Goal: Participate in discussion: Engage in conversation with other users on a specific topic

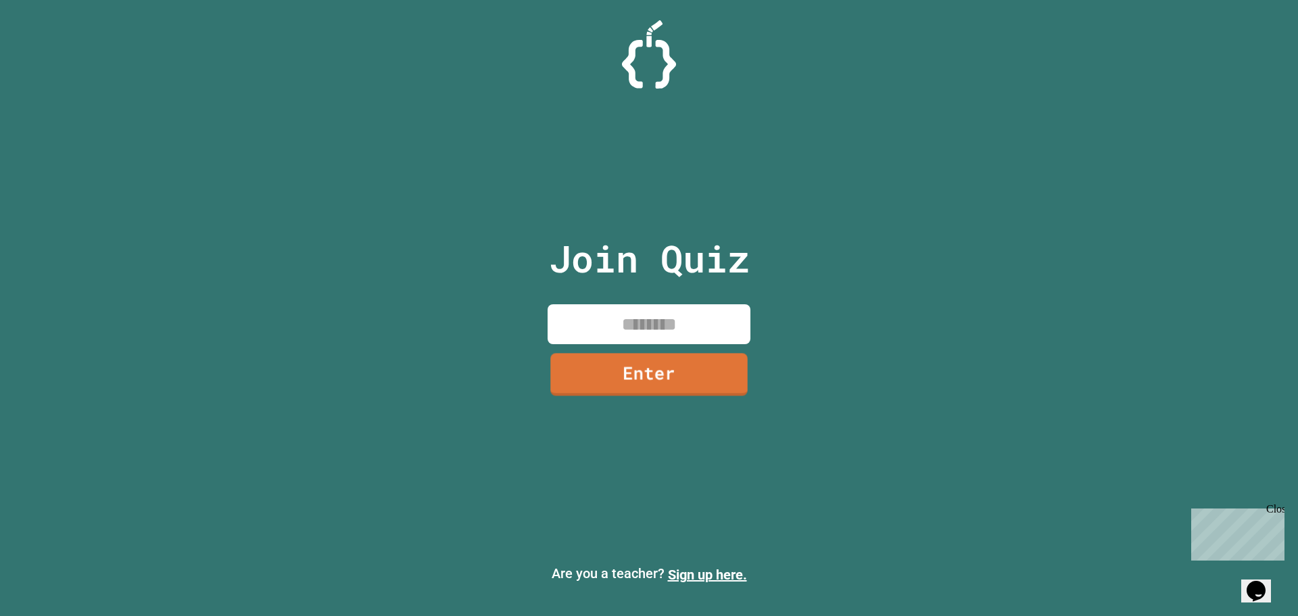
click at [655, 327] on input at bounding box center [649, 324] width 203 height 40
type input "********"
click at [650, 378] on link "Enter" at bounding box center [649, 372] width 207 height 45
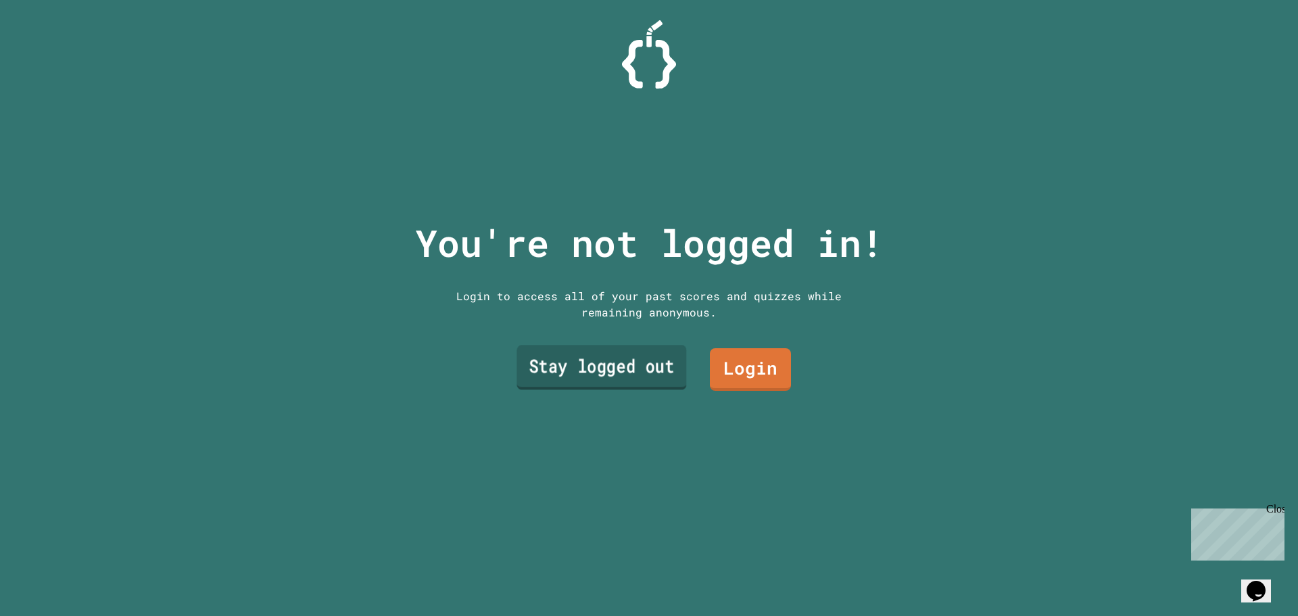
click at [646, 354] on link "Stay logged out" at bounding box center [602, 368] width 170 height 45
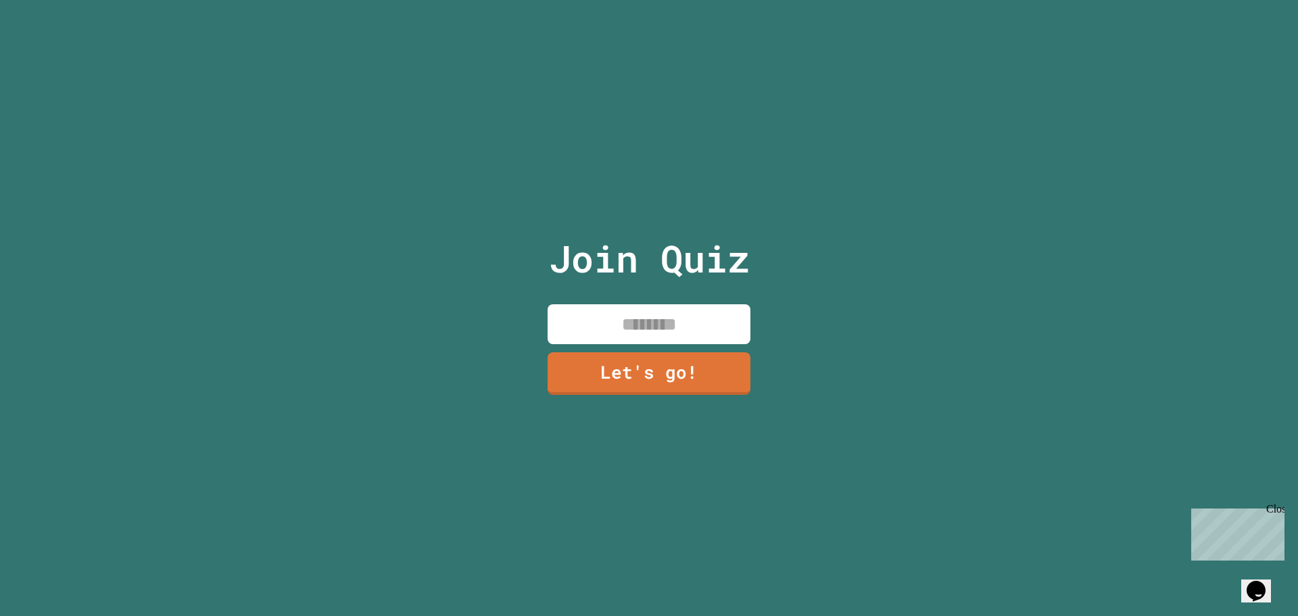
drag, startPoint x: 647, startPoint y: 308, endPoint x: 662, endPoint y: 319, distance: 18.4
click at [647, 309] on input at bounding box center [649, 324] width 203 height 40
type input "*******"
click at [610, 352] on link "Let's go!" at bounding box center [649, 372] width 200 height 45
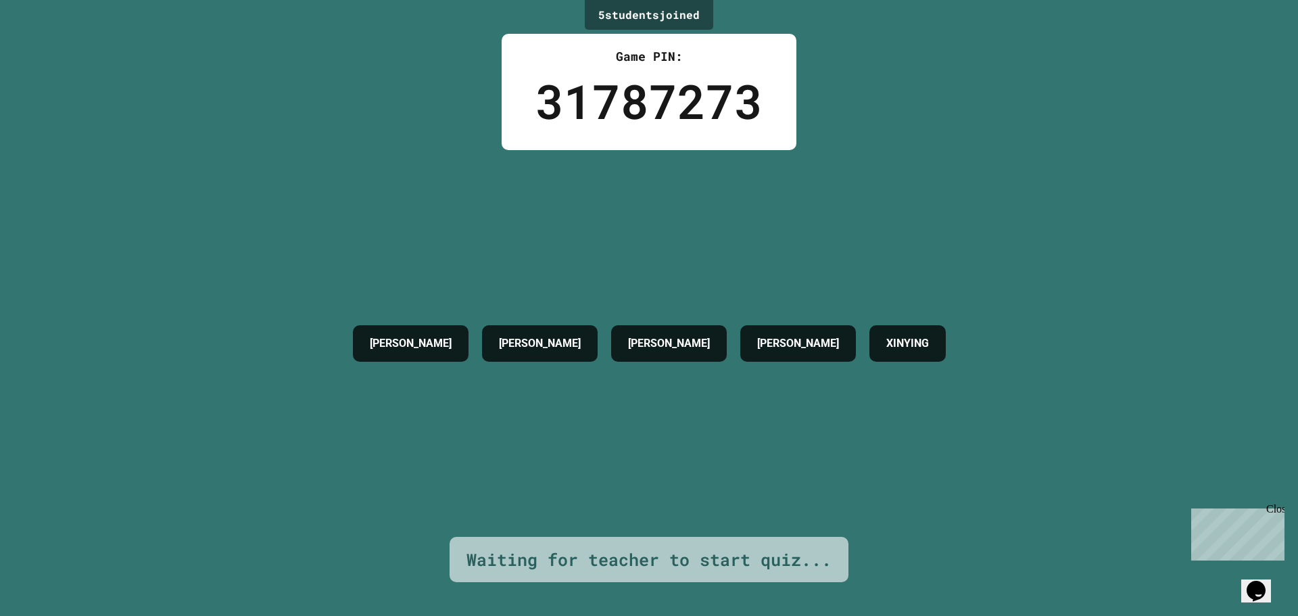
click at [878, 359] on div "XINYING" at bounding box center [908, 343] width 76 height 37
drag, startPoint x: 765, startPoint y: 401, endPoint x: 741, endPoint y: 390, distance: 26.3
click at [741, 390] on div "[PERSON_NAME] [PERSON_NAME] [PERSON_NAME]" at bounding box center [649, 343] width 607 height 387
click at [1275, 511] on div "Close" at bounding box center [1275, 511] width 17 height 17
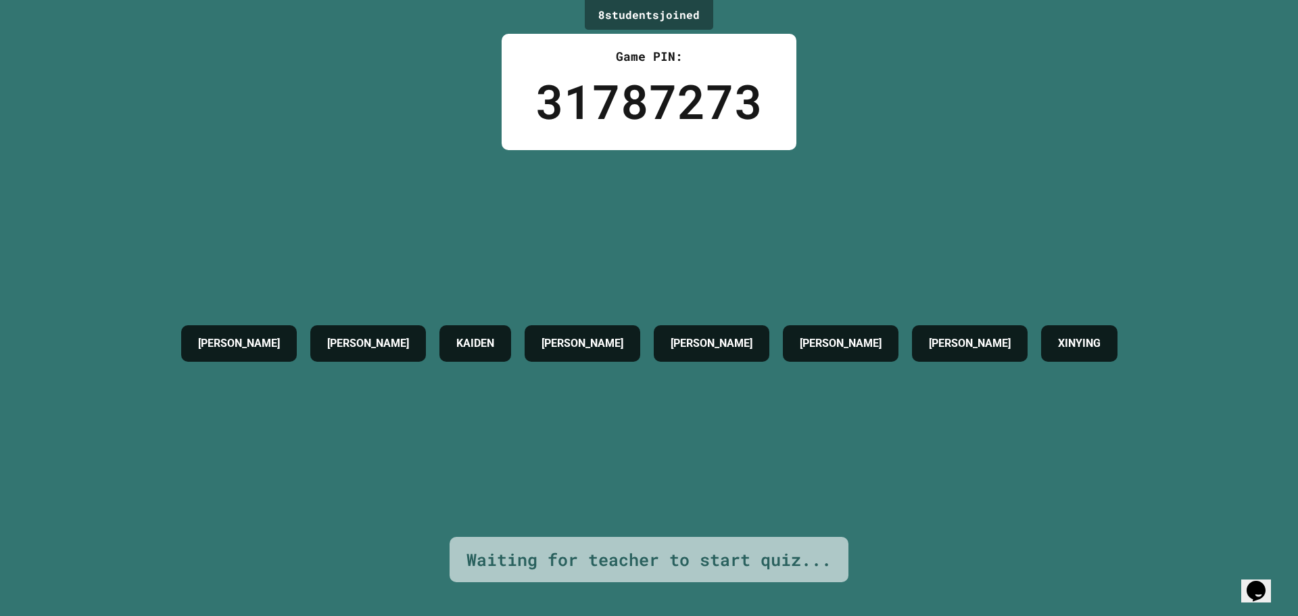
click at [452, 358] on div "KAIDEN" at bounding box center [476, 343] width 72 height 37
drag, startPoint x: 713, startPoint y: 429, endPoint x: 690, endPoint y: 454, distance: 34.0
drag, startPoint x: 690, startPoint y: 454, endPoint x: 635, endPoint y: 513, distance: 80.4
drag, startPoint x: 635, startPoint y: 513, endPoint x: 586, endPoint y: 450, distance: 79.4
click at [584, 448] on div "[PERSON_NAME] [PERSON_NAME] [PERSON_NAME] XINYING" at bounding box center [649, 343] width 950 height 387
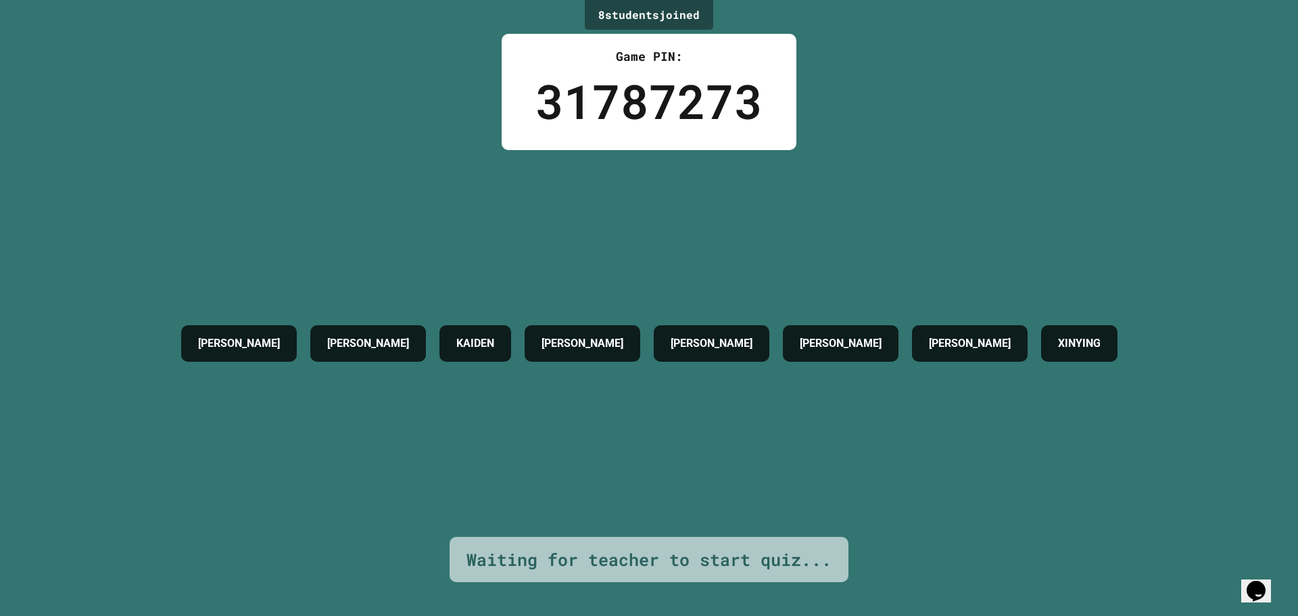
click at [619, 43] on div "Game PIN: 31787273" at bounding box center [649, 92] width 295 height 116
click at [620, 43] on div "Game PIN: 31787273" at bounding box center [649, 92] width 295 height 116
click at [634, 59] on div "Game PIN:" at bounding box center [649, 56] width 227 height 18
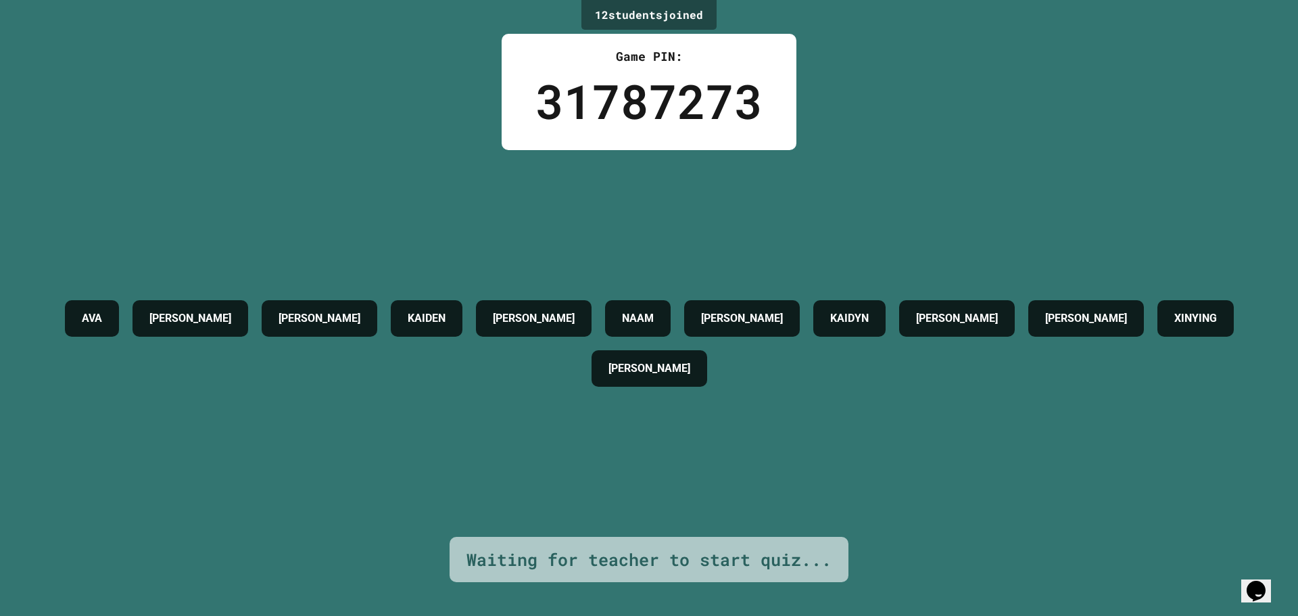
drag, startPoint x: 752, startPoint y: 298, endPoint x: 760, endPoint y: 304, distance: 10.1
click at [755, 310] on h4 "[PERSON_NAME]" at bounding box center [742, 318] width 82 height 16
click at [766, 310] on h4 "[PERSON_NAME]" at bounding box center [742, 318] width 82 height 16
click at [734, 394] on div "[PERSON_NAME] [PERSON_NAME] NAAM [PERSON_NAME] [PERSON_NAME] [PERSON_NAME]" at bounding box center [649, 343] width 1231 height 100
drag, startPoint x: 734, startPoint y: 396, endPoint x: 740, endPoint y: 432, distance: 36.2
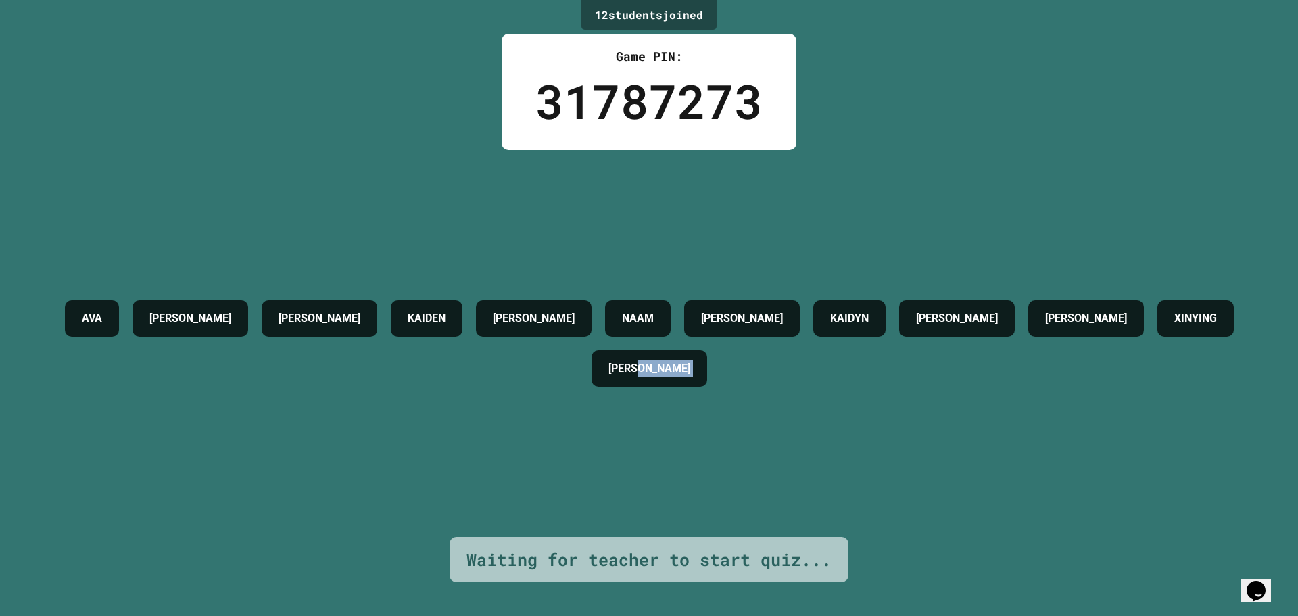
click at [740, 432] on div "[PERSON_NAME] [PERSON_NAME] NAAM [PERSON_NAME] [PERSON_NAME] [PERSON_NAME]" at bounding box center [649, 343] width 1231 height 387
click at [745, 436] on div "[PERSON_NAME] [PERSON_NAME] NAAM [PERSON_NAME] [PERSON_NAME] [PERSON_NAME]" at bounding box center [649, 343] width 1231 height 387
click at [557, 473] on div "[PERSON_NAME] [PERSON_NAME] NAAM [PERSON_NAME] [PERSON_NAME] [PERSON_NAME]" at bounding box center [649, 343] width 1231 height 387
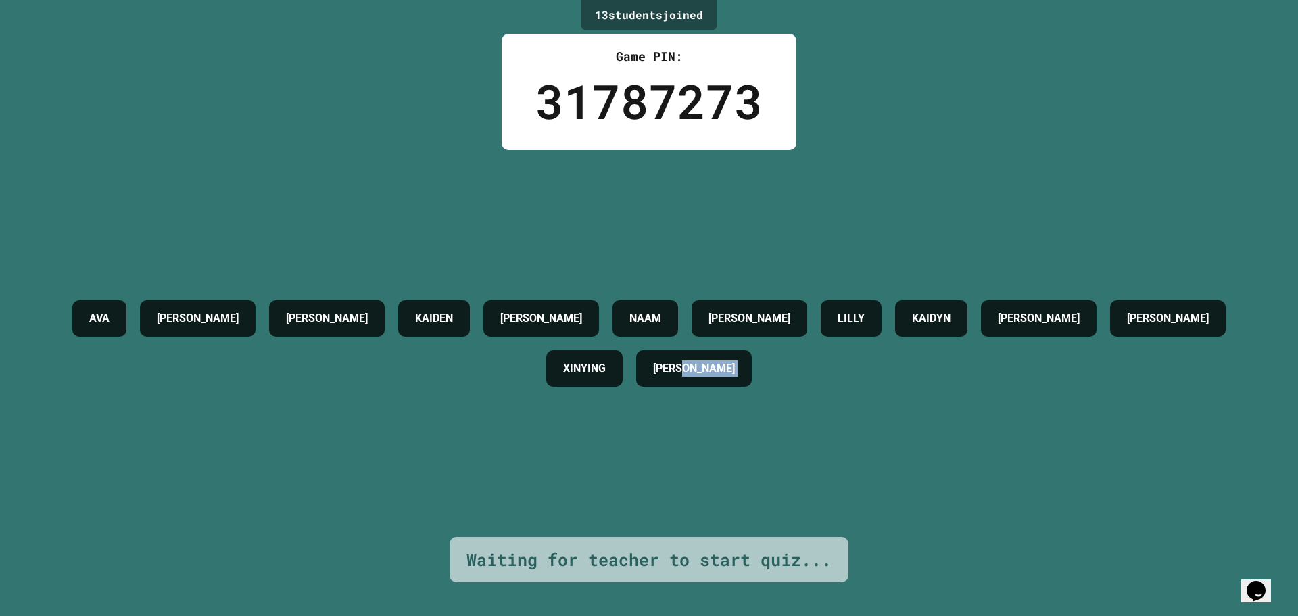
drag, startPoint x: 465, startPoint y: 548, endPoint x: 947, endPoint y: 556, distance: 481.6
click at [947, 556] on div "13 student s joined Game PIN: 31787273 AVA [PERSON_NAME] [PERSON_NAME] NAAM [PE…" at bounding box center [649, 308] width 1298 height 616
click at [678, 497] on div "[PERSON_NAME] [PERSON_NAME] NAAM [PERSON_NAME] [PERSON_NAME] KAIDYN [PERSON_NAM…" at bounding box center [649, 343] width 1231 height 387
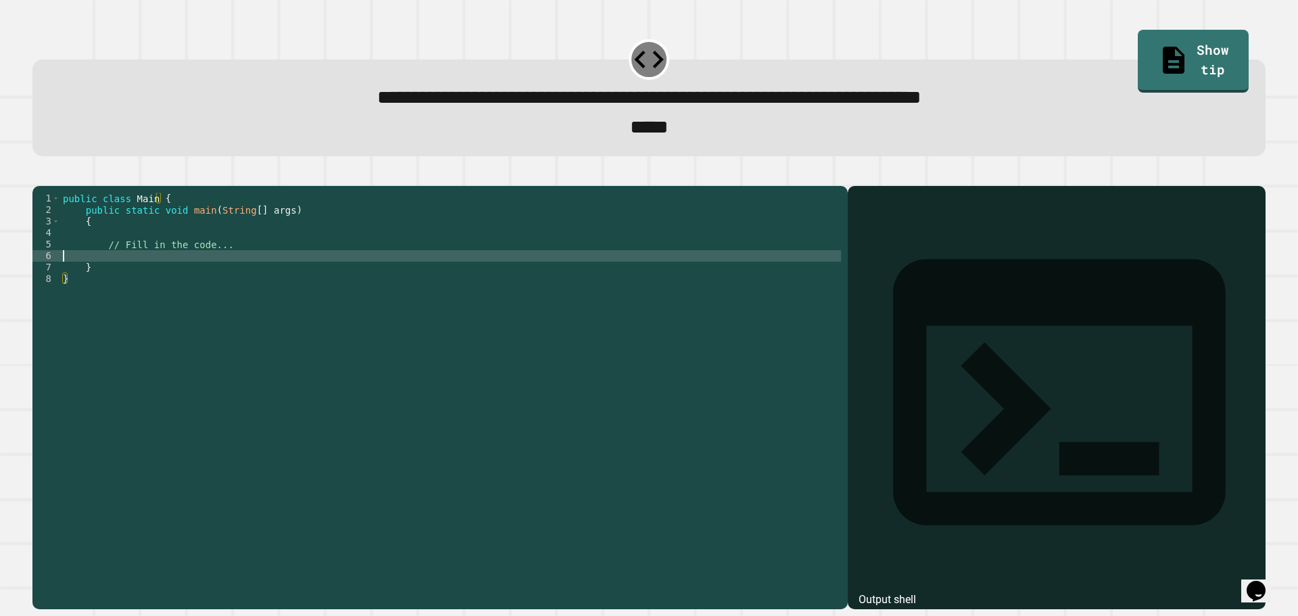
click at [169, 277] on div "public class Main { public static void main ( String [ ] args ) { // Fill in th…" at bounding box center [450, 382] width 781 height 379
type textarea "**********"
click at [51, 187] on icon "button" at bounding box center [48, 182] width 7 height 9
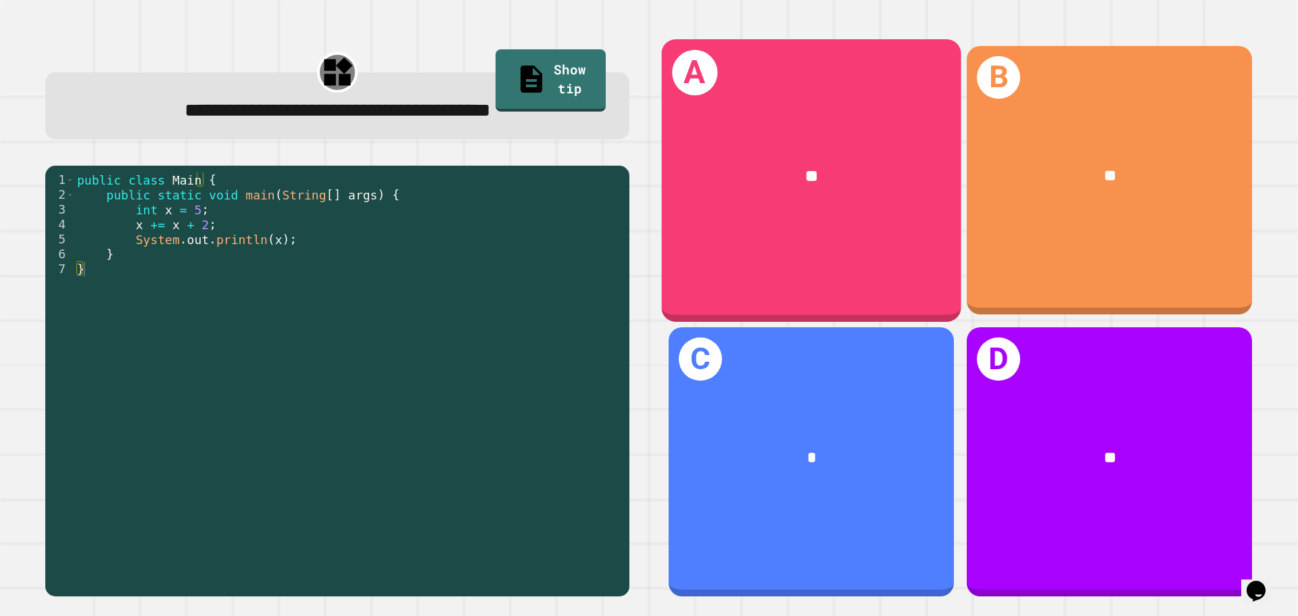
click at [829, 191] on div "**" at bounding box center [812, 176] width 300 height 91
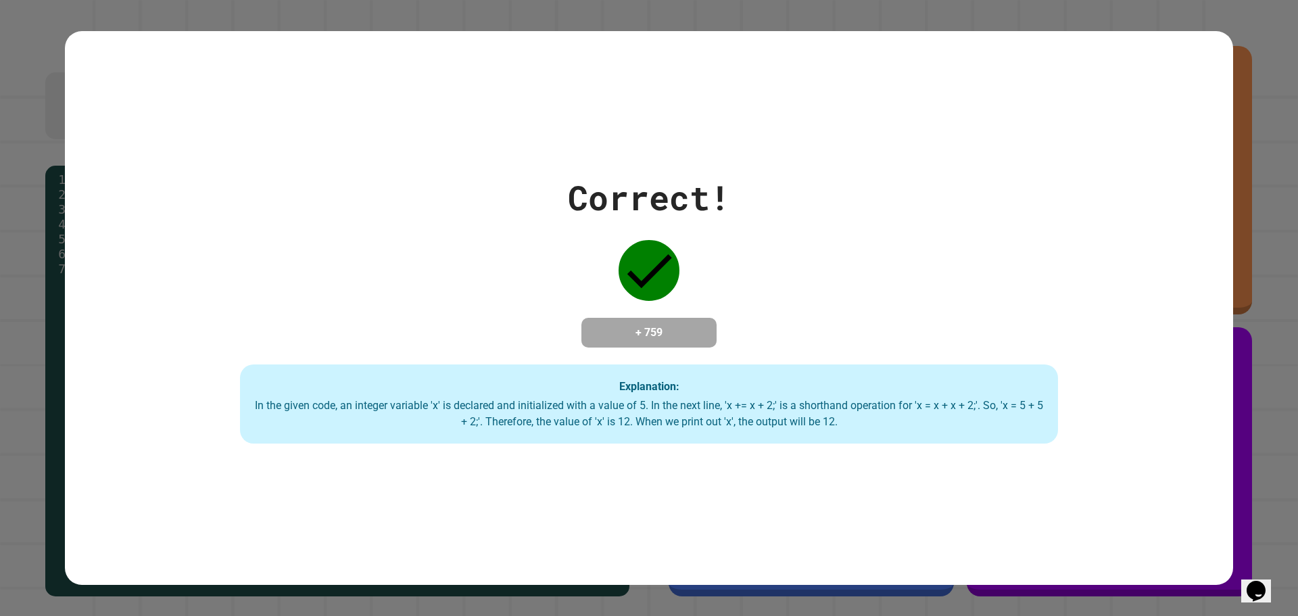
click at [696, 273] on div "Correct! + 759 Explanation: In the given code, an integer variable 'x' is decla…" at bounding box center [649, 308] width 1169 height 272
click at [694, 291] on div "Correct! + 759 Explanation: In the given code, an integer variable 'x' is decla…" at bounding box center [649, 308] width 1169 height 272
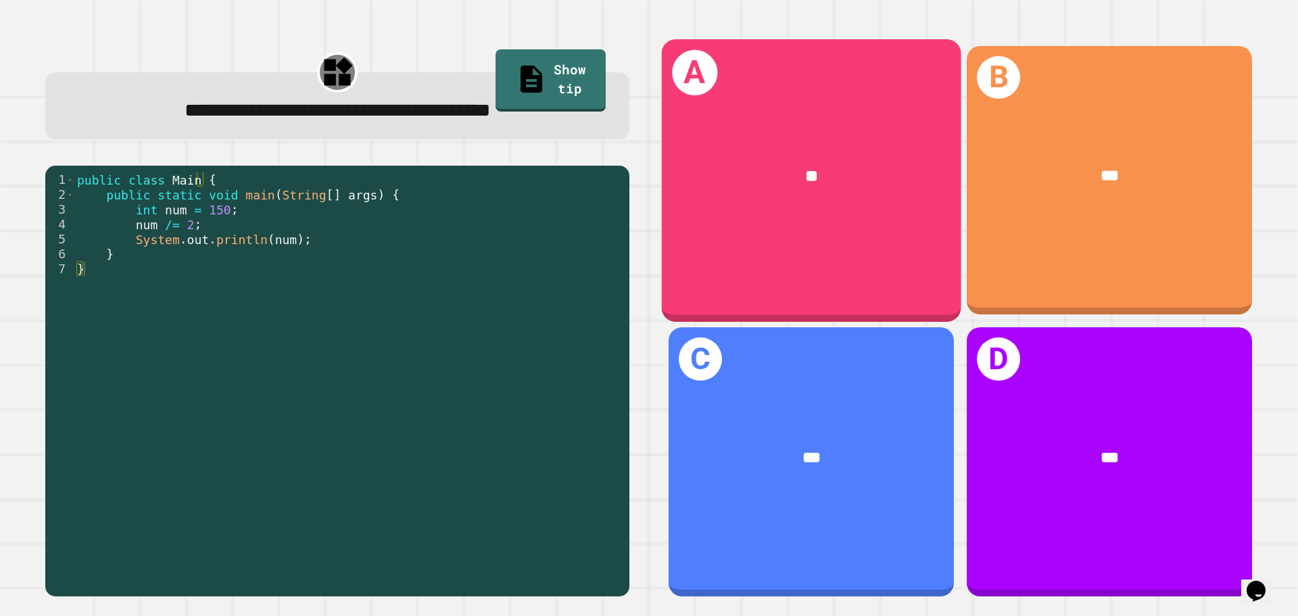
click at [834, 205] on div "**" at bounding box center [812, 176] width 300 height 91
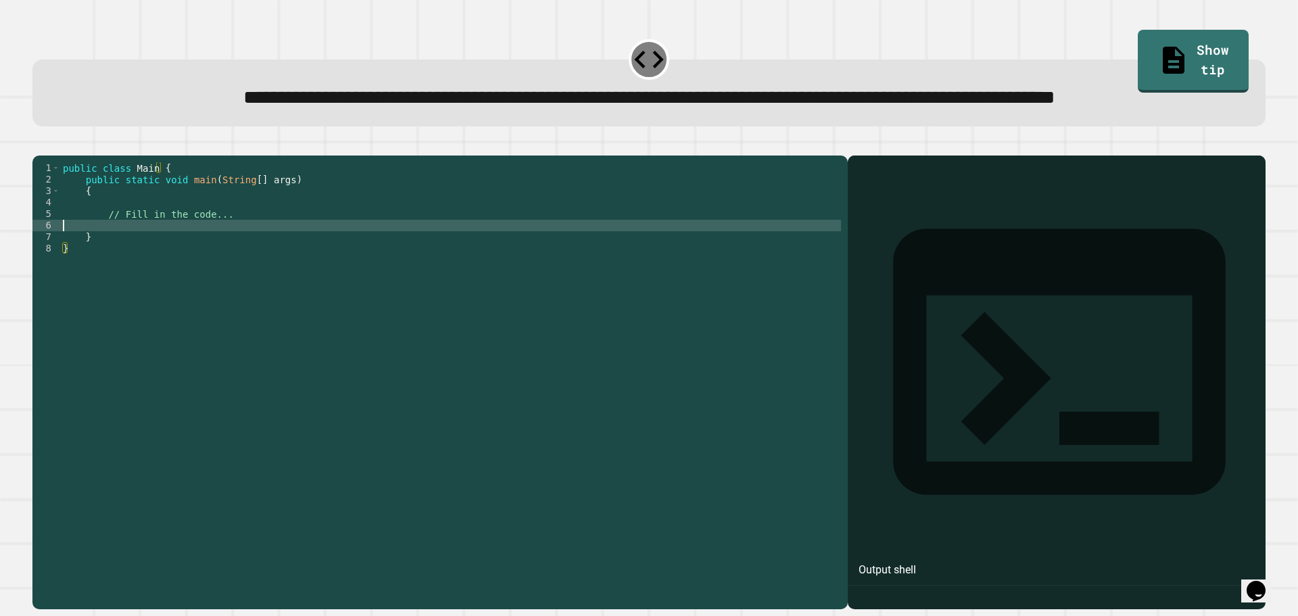
click at [131, 275] on div "public class Main { public static void main ( String [ ] args ) { // Fill in th…" at bounding box center [450, 351] width 781 height 379
type textarea "**********"
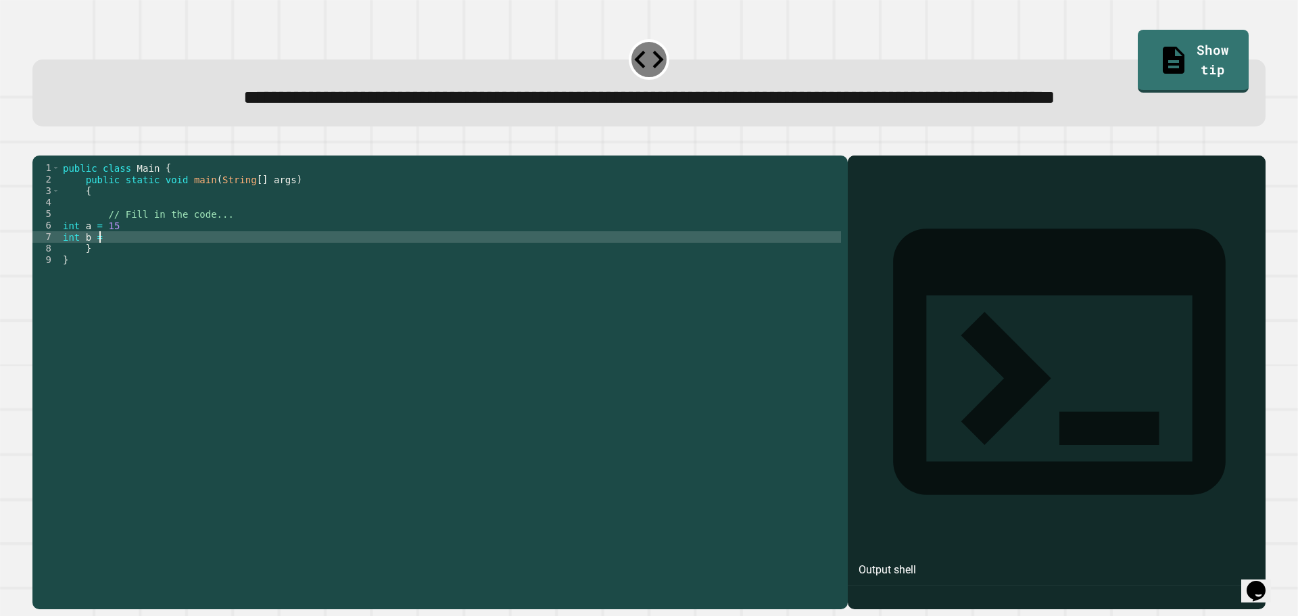
scroll to position [0, 2]
type textarea "*********"
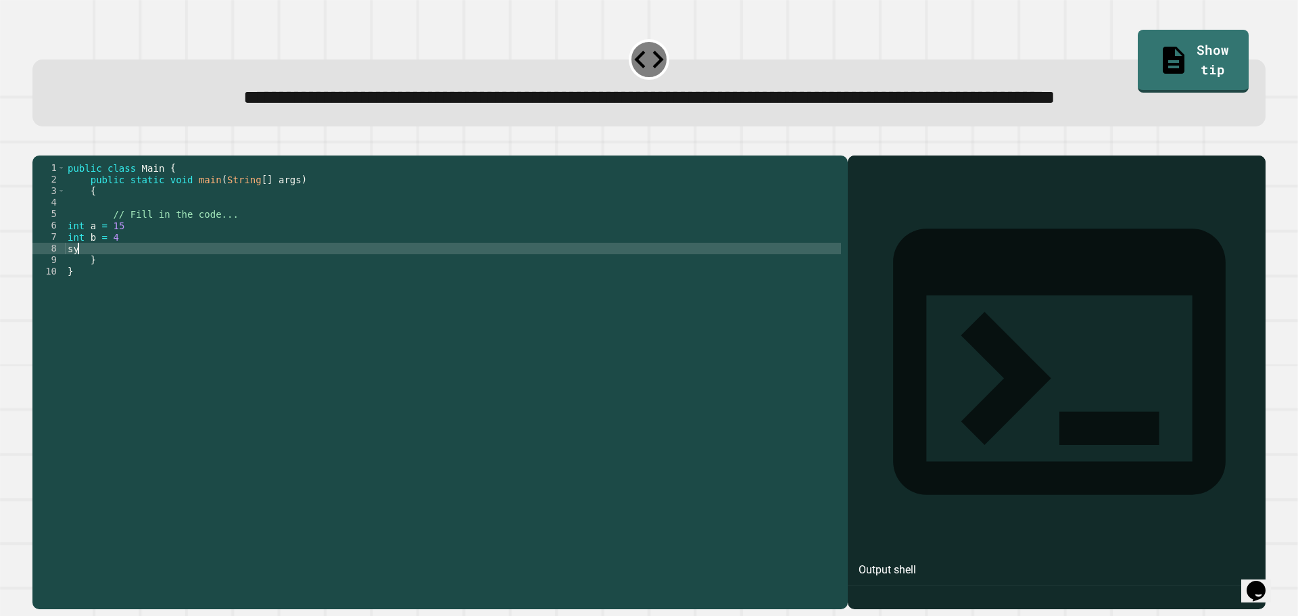
scroll to position [0, 0]
type textarea "*"
click at [125, 289] on div "public class Main { public static void main ( String [ ] args ) { // Fill in th…" at bounding box center [453, 351] width 776 height 379
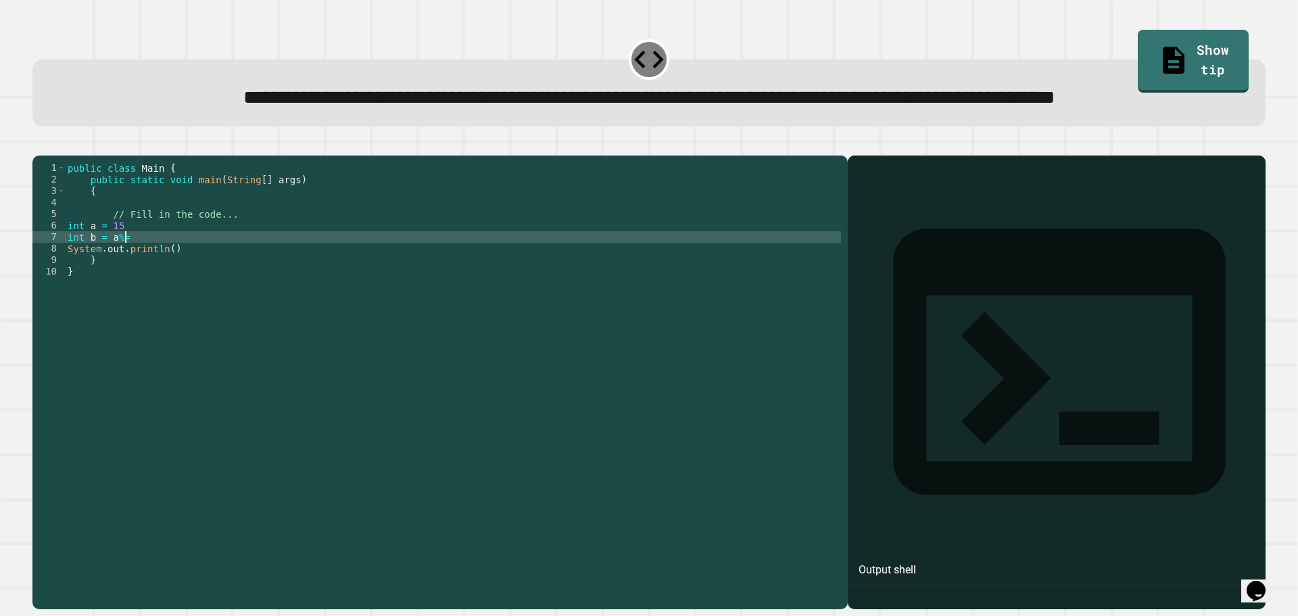
scroll to position [0, 3]
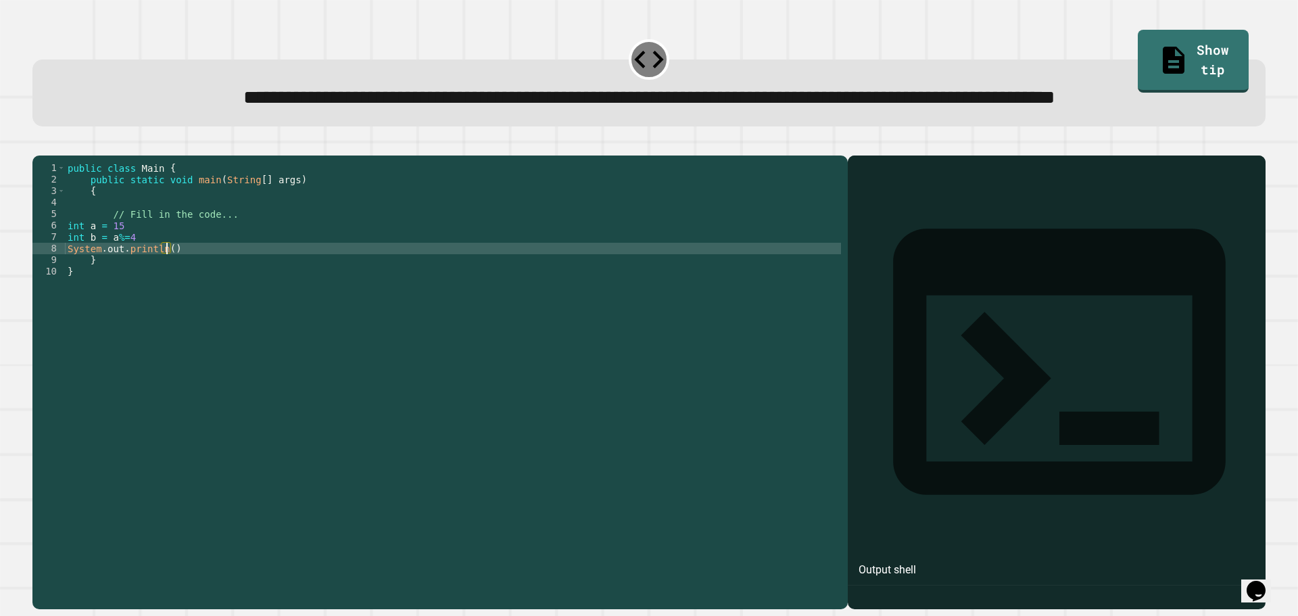
drag, startPoint x: 164, startPoint y: 298, endPoint x: 171, endPoint y: 310, distance: 13.9
click at [164, 299] on div "public class Main { public static void main ( String [ ] args ) { // Fill in th…" at bounding box center [453, 351] width 776 height 379
click at [167, 298] on div "public class Main { public static void main ( String [ ] args ) { // Fill in th…" at bounding box center [453, 340] width 776 height 356
click at [39, 145] on icon "button" at bounding box center [39, 145] width 0 height 0
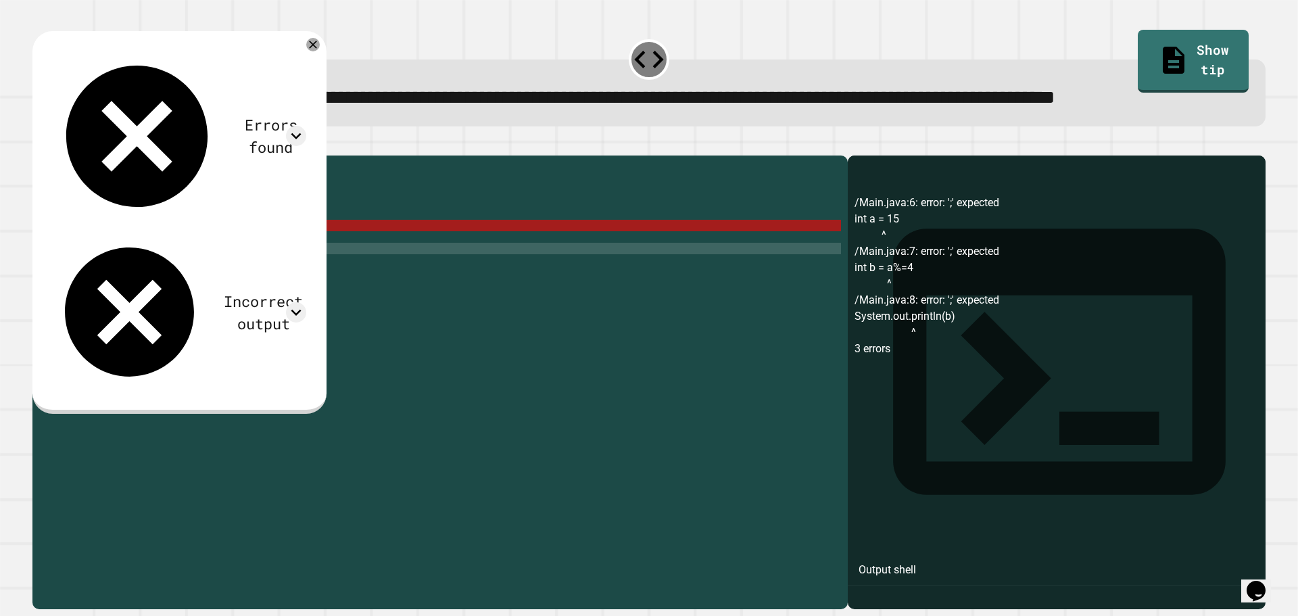
scroll to position [0, 3]
click at [149, 273] on div "public class Main { public static void main ( String [ ] args ) { // Fill in th…" at bounding box center [453, 351] width 776 height 379
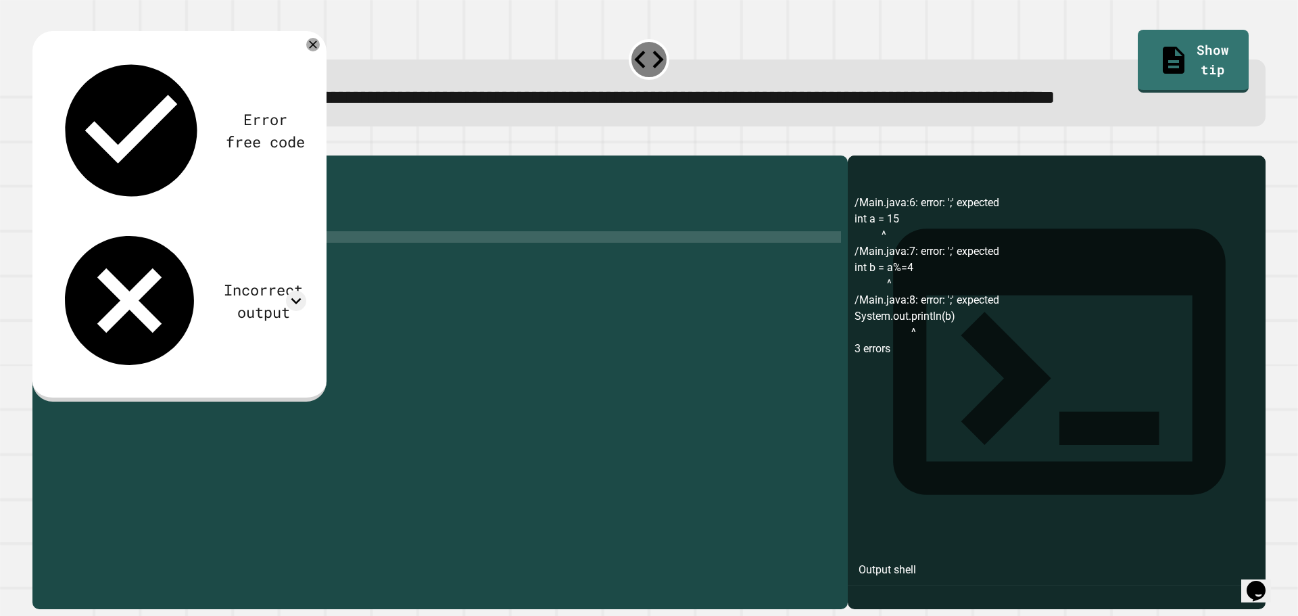
click at [142, 293] on div "public class Main { public static void main ( String [ ] args ) { // Fill in th…" at bounding box center [453, 351] width 776 height 379
click at [50, 158] on icon "button" at bounding box center [48, 152] width 7 height 9
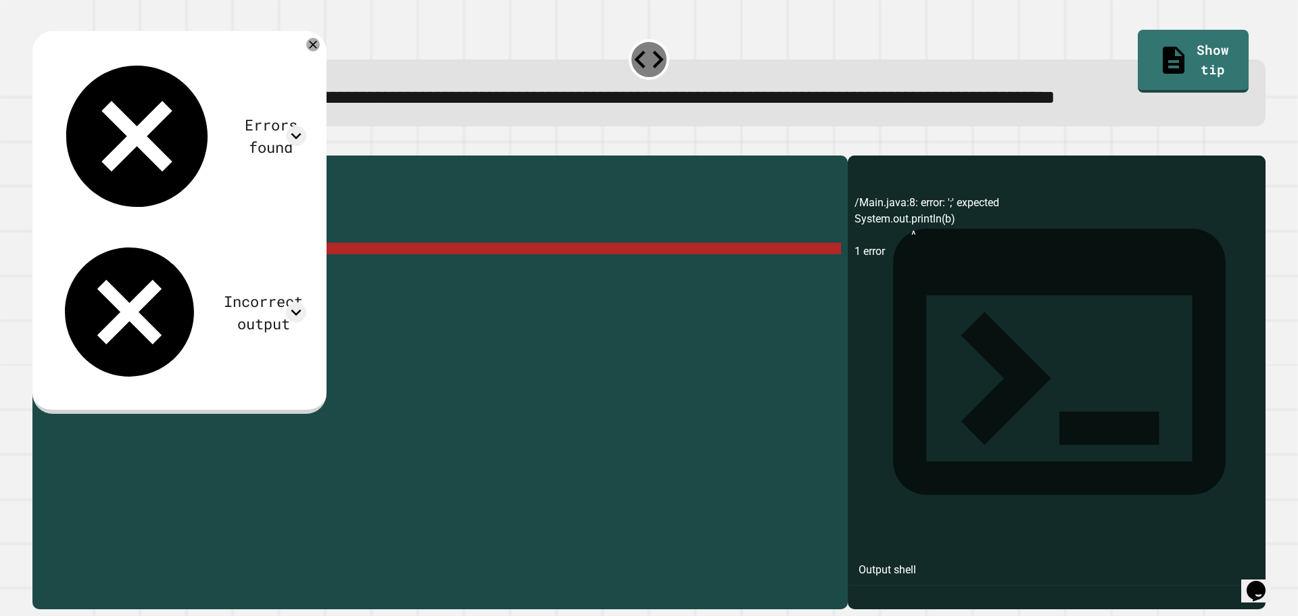
click at [190, 300] on div "public class Main { public static void main ( String [ ] args ) { // Fill in th…" at bounding box center [453, 351] width 776 height 379
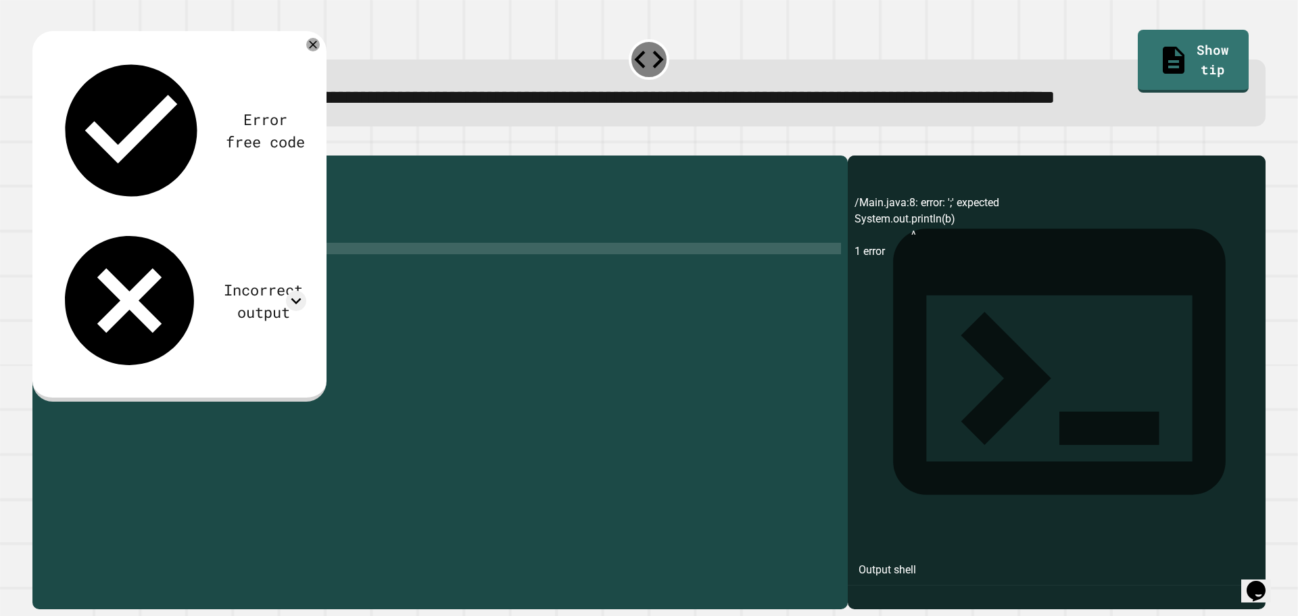
type textarea "**********"
click at [39, 145] on icon "button" at bounding box center [39, 145] width 0 height 0
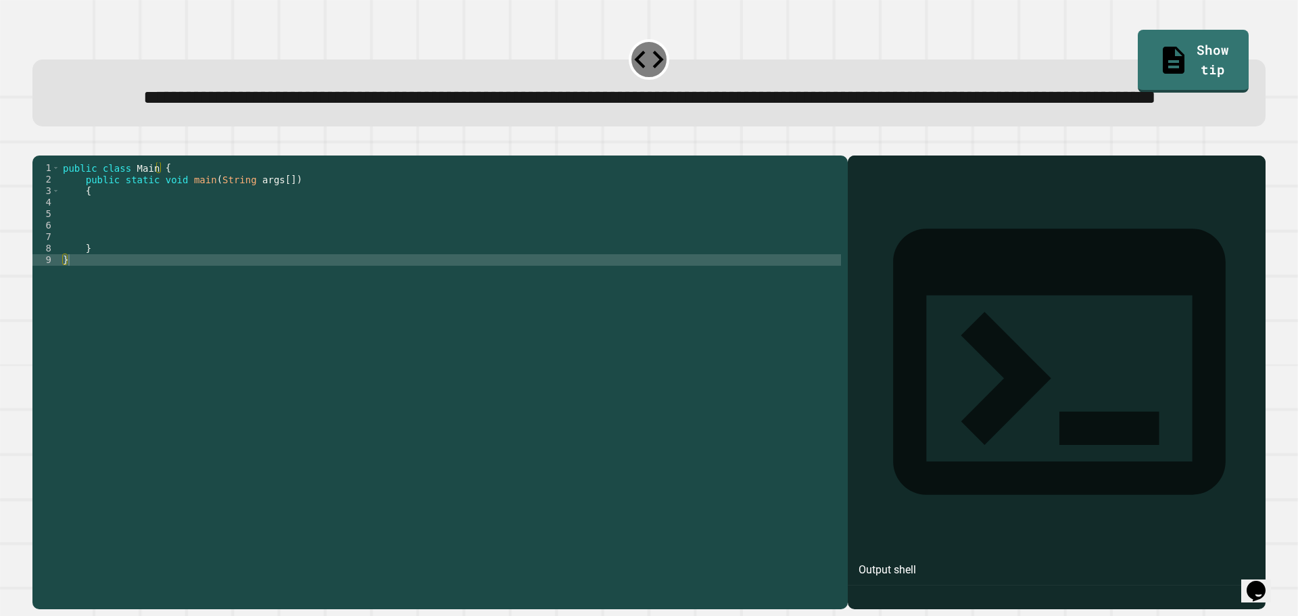
click at [123, 258] on div "public class Main { public static void main ( String args [ ]) { } }" at bounding box center [450, 351] width 781 height 379
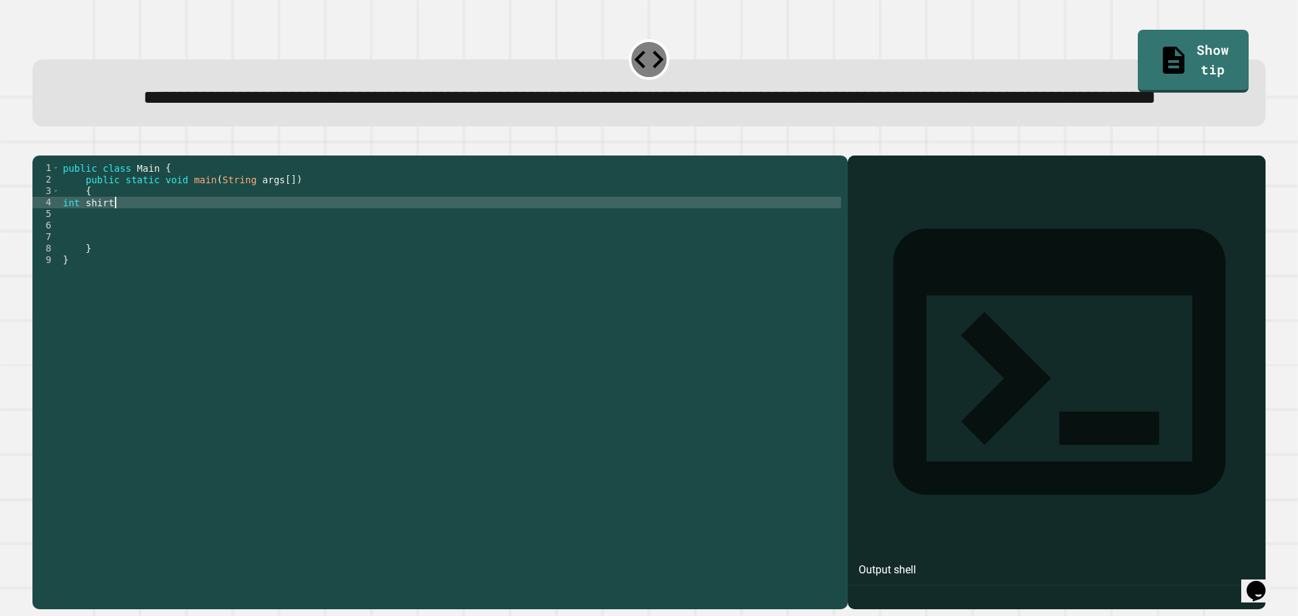
scroll to position [0, 3]
type textarea "**********"
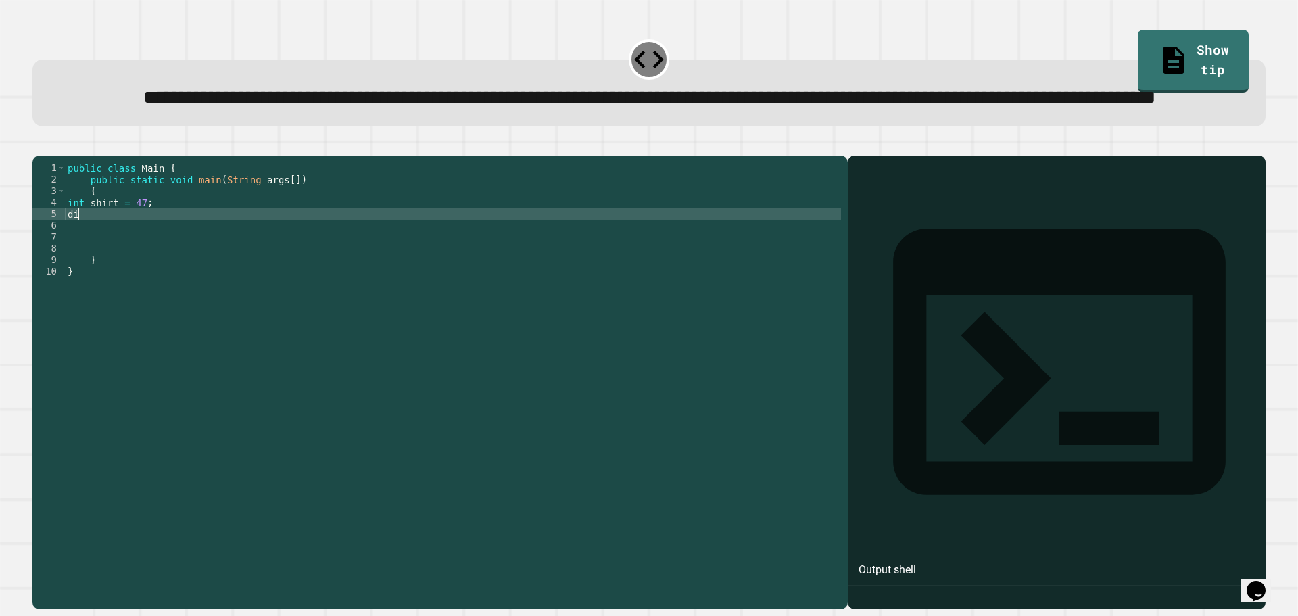
scroll to position [0, 0]
type textarea "*"
type textarea "**********"
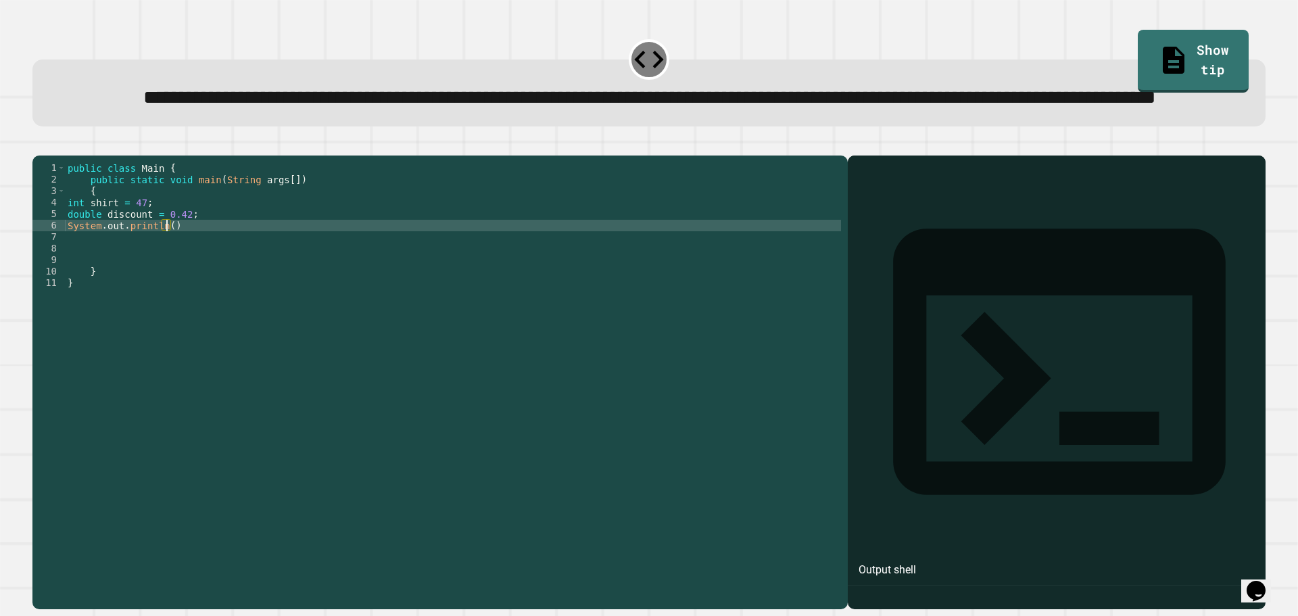
scroll to position [0, 6]
click at [196, 279] on div "public class Main { public static void main ( String args [ ]) { int shirt = 47…" at bounding box center [453, 351] width 776 height 379
click at [164, 278] on div "public class Main { public static void main ( String args [ ]) { int shirt = 47…" at bounding box center [453, 351] width 776 height 379
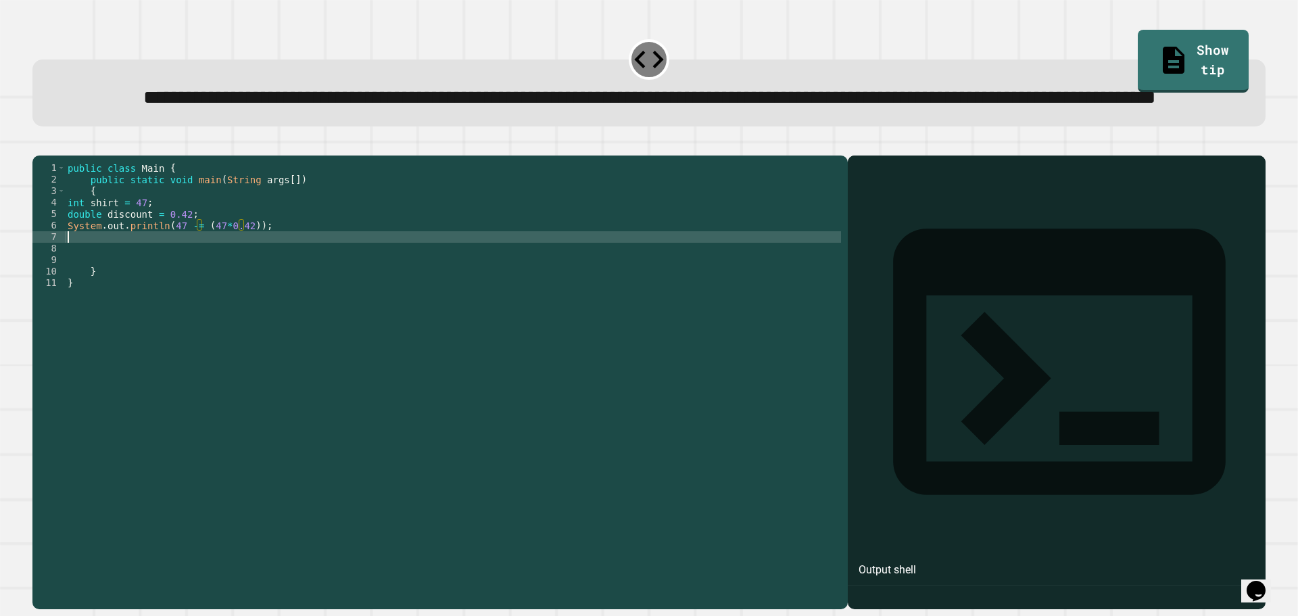
click at [231, 293] on div "public class Main { public static void main ( String args [ ]) { int shirt = 47…" at bounding box center [453, 351] width 776 height 379
click at [52, 158] on icon "button" at bounding box center [48, 152] width 7 height 9
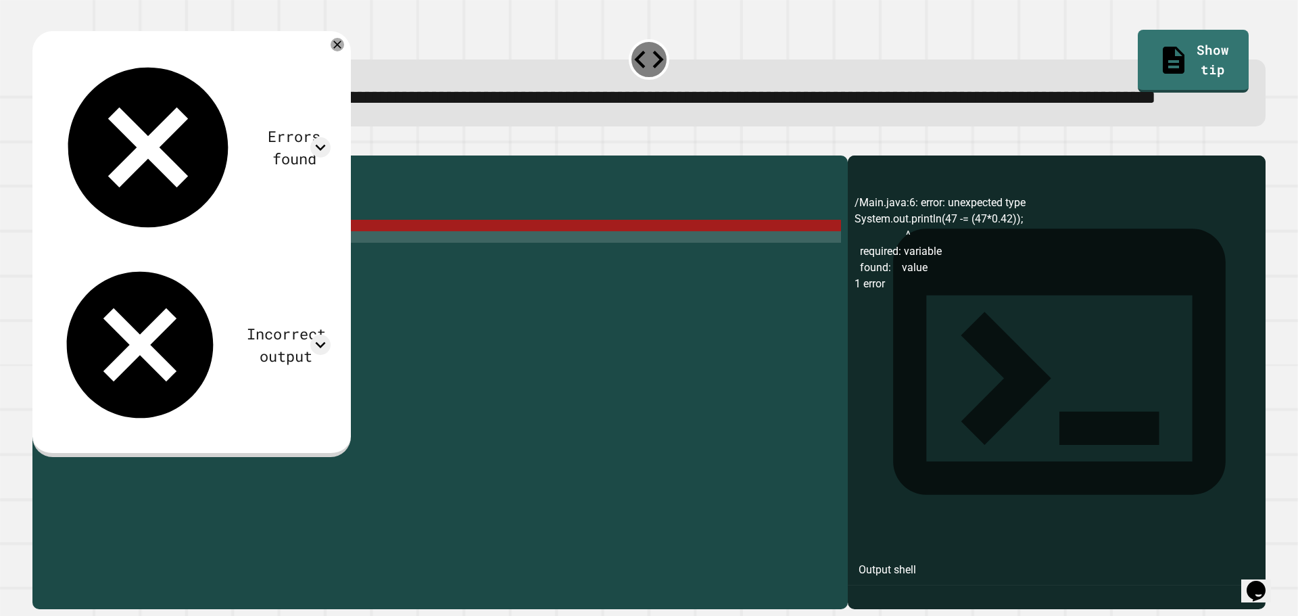
click at [227, 275] on div "public class Main { public static void main ( String args [ ]) { int shirt = 47…" at bounding box center [453, 351] width 776 height 379
drag, startPoint x: 243, startPoint y: 275, endPoint x: 169, endPoint y: 277, distance: 74.4
click at [169, 277] on div "public class Main { public static void main ( String args [ ]) { int shirt = 47…" at bounding box center [453, 351] width 776 height 379
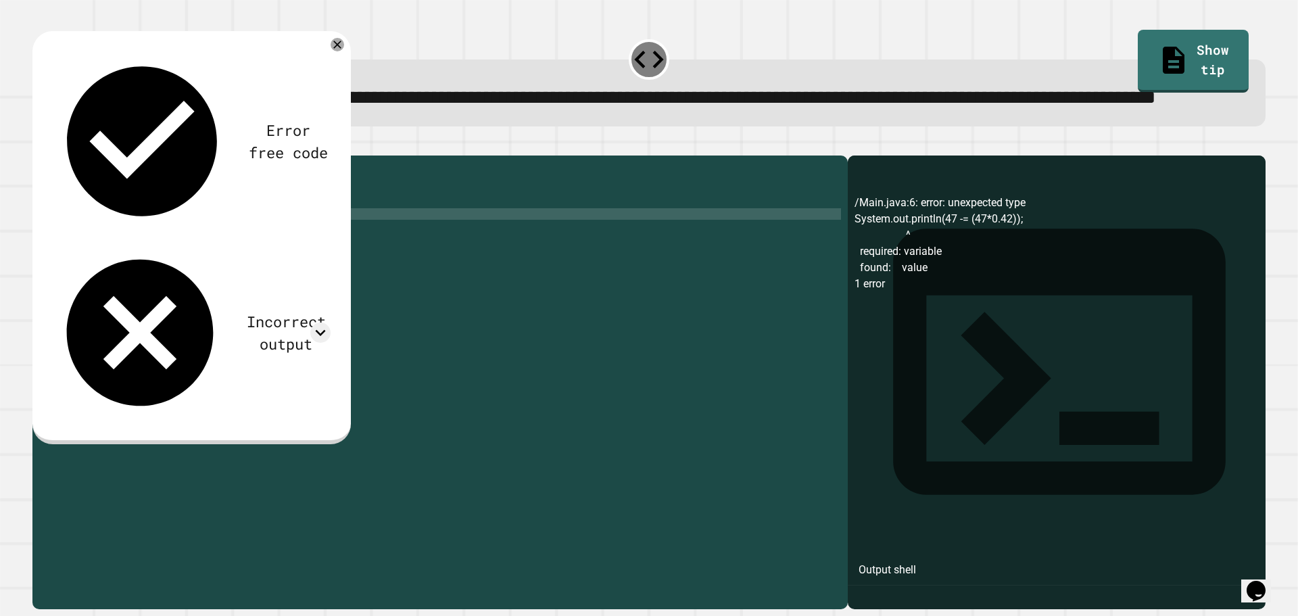
click at [207, 265] on div "public class Main { public static void main ( String args [ ]) { int shirt = 47…" at bounding box center [453, 351] width 776 height 379
type textarea "**********"
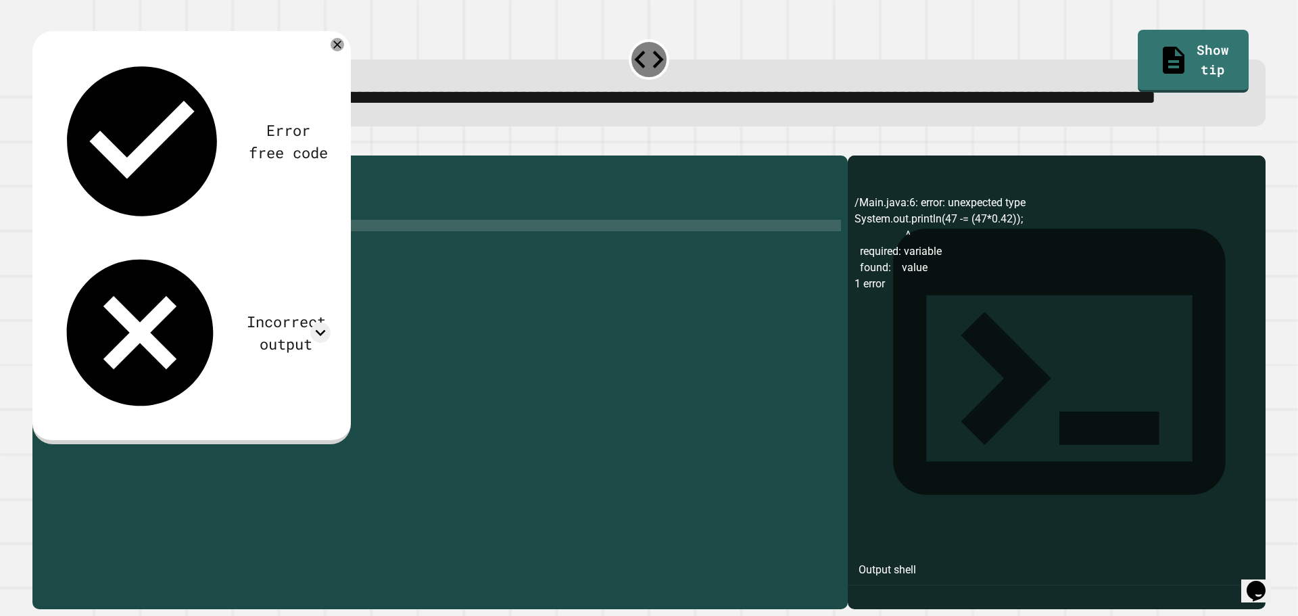
scroll to position [0, 0]
type textarea "*"
click at [248, 275] on div "public class Main { public static void main ( String args [ ]) { int shirt = 47…" at bounding box center [453, 351] width 776 height 379
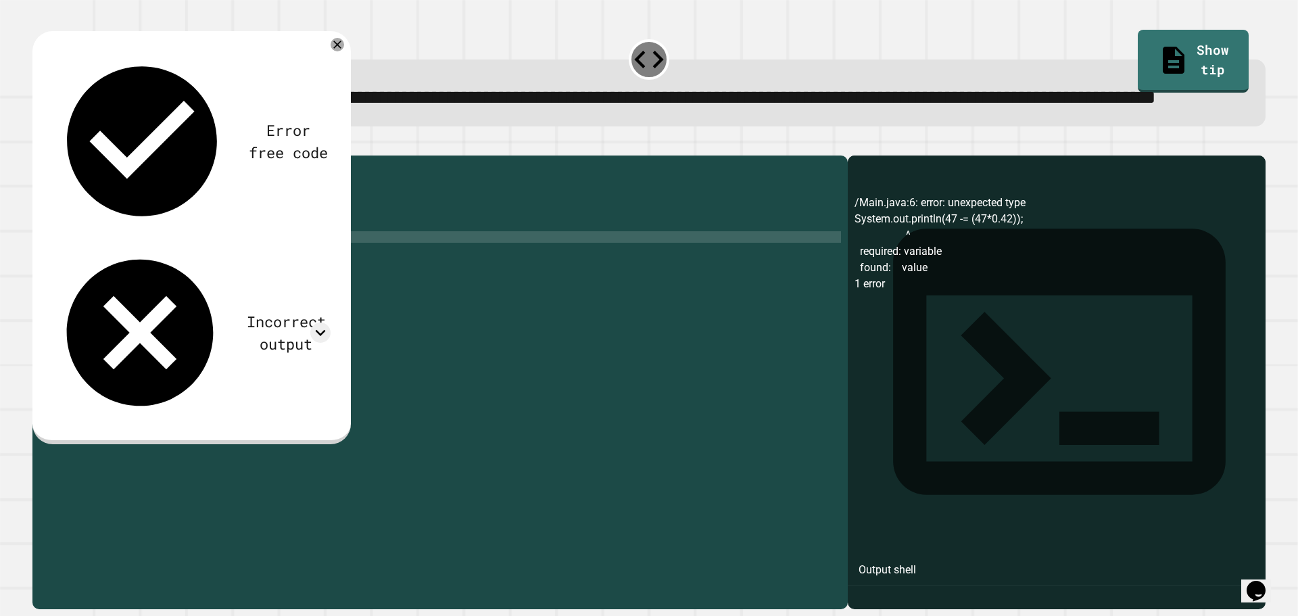
click at [167, 291] on div "public class Main { public static void main ( String args [ ]) { int shirt = 47…" at bounding box center [453, 351] width 776 height 379
click at [39, 145] on icon "button" at bounding box center [39, 145] width 0 height 0
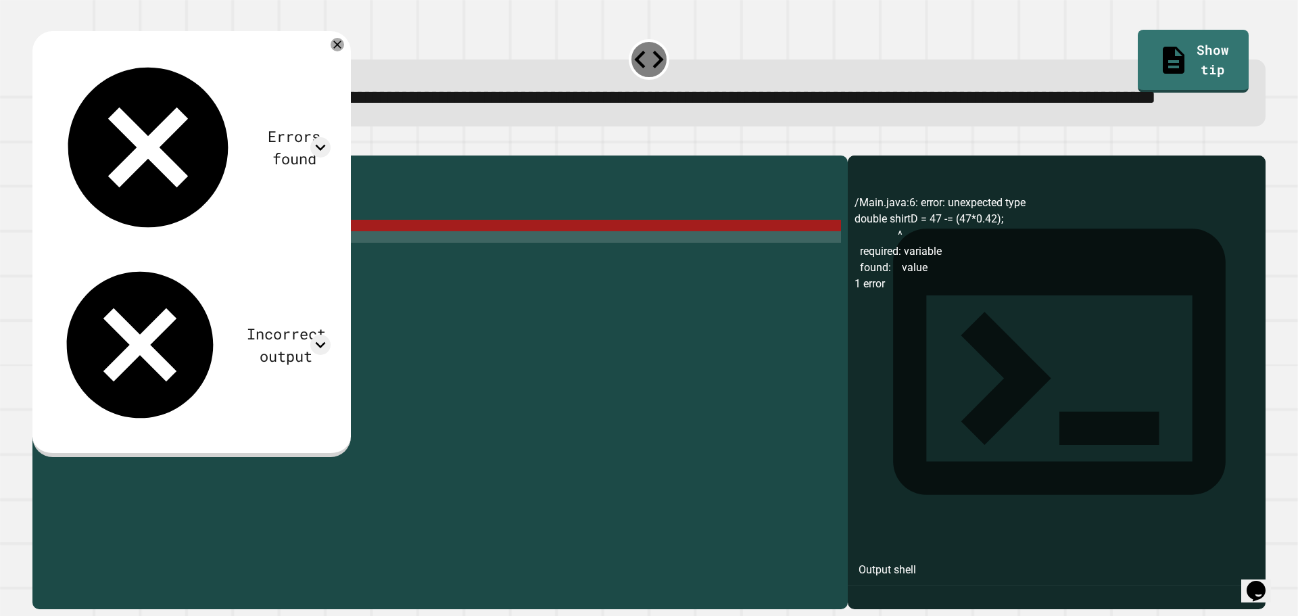
drag, startPoint x: 162, startPoint y: 278, endPoint x: 171, endPoint y: 283, distance: 10.9
click at [164, 277] on div "public class Main { public static void main ( String args [ ]) { int shirt = 47…" at bounding box center [453, 351] width 776 height 379
drag, startPoint x: 242, startPoint y: 278, endPoint x: 103, endPoint y: 273, distance: 138.7
click at [103, 273] on div "public class Main { public static void main ( String args [ ]) { int shirt = 47…" at bounding box center [453, 351] width 776 height 379
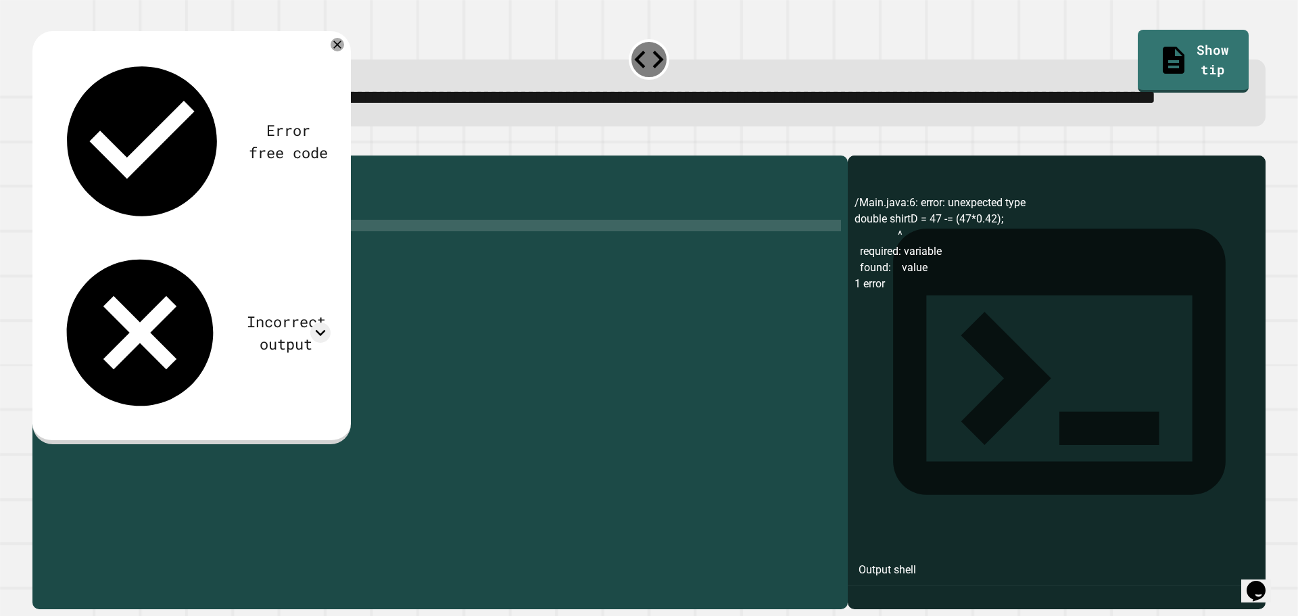
scroll to position [0, 0]
type textarea "*"
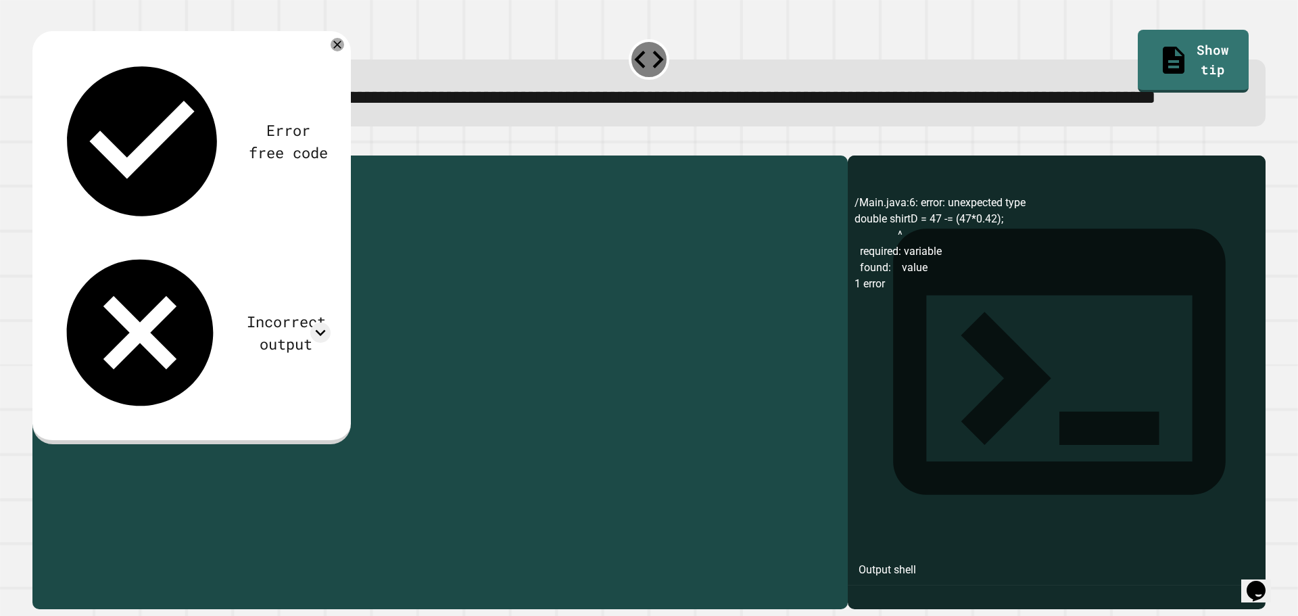
drag, startPoint x: 196, startPoint y: 303, endPoint x: 165, endPoint y: 304, distance: 31.1
click at [165, 304] on div "public class Main { public static void main ( String args [ ]) { int shirt = 47…" at bounding box center [453, 351] width 776 height 379
type textarea "**********"
click at [49, 166] on div "Error free code /Main.java:6: error: unexpected type double shirtD = 47 -= (47*…" at bounding box center [191, 237] width 319 height 413
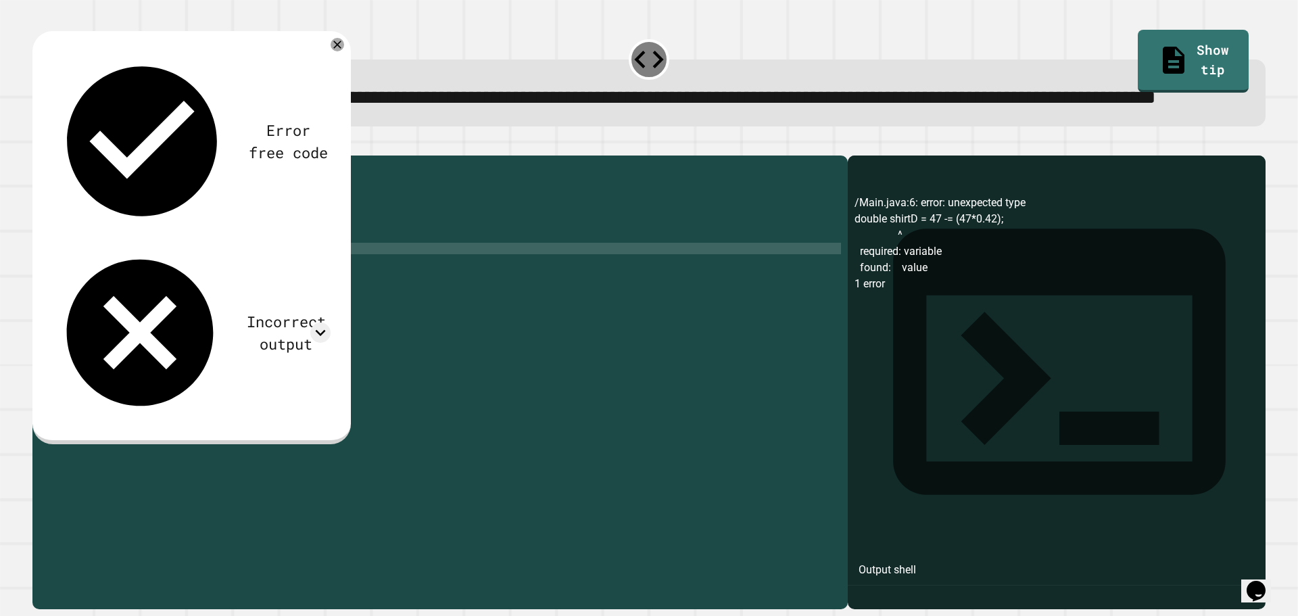
click at [39, 145] on icon "button" at bounding box center [39, 145] width 0 height 0
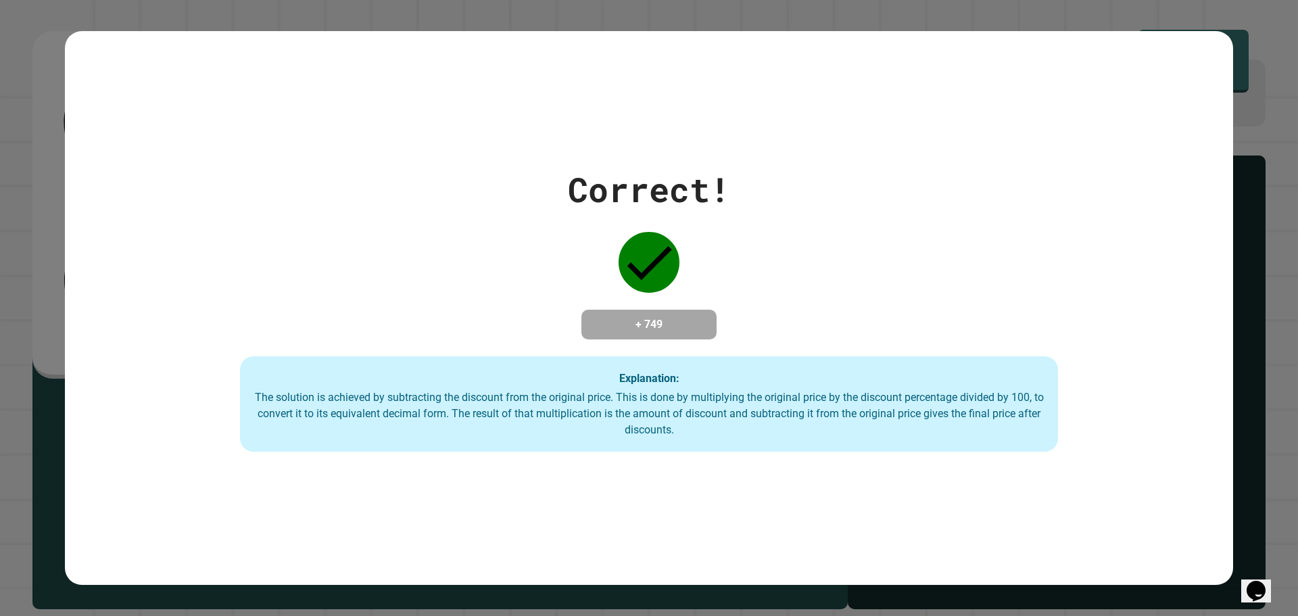
click at [597, 20] on div "Correct! + 749 Explanation: The solution is achieved by subtracting the discoun…" at bounding box center [649, 308] width 1298 height 616
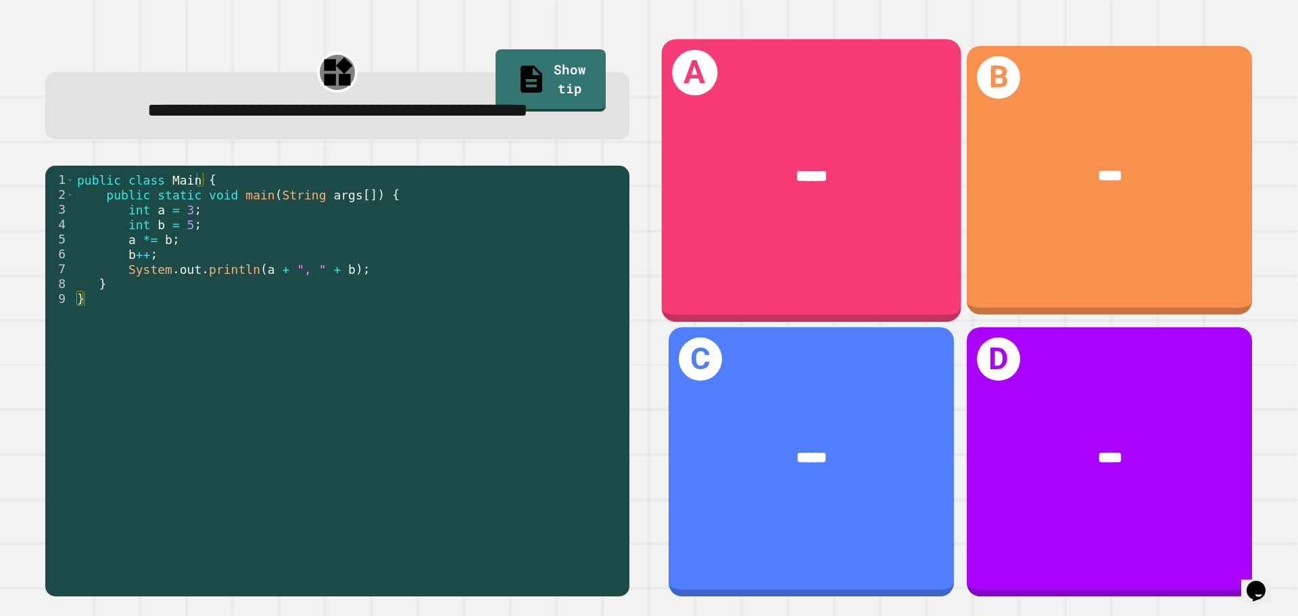
click at [766, 220] on div "A *****" at bounding box center [812, 180] width 300 height 282
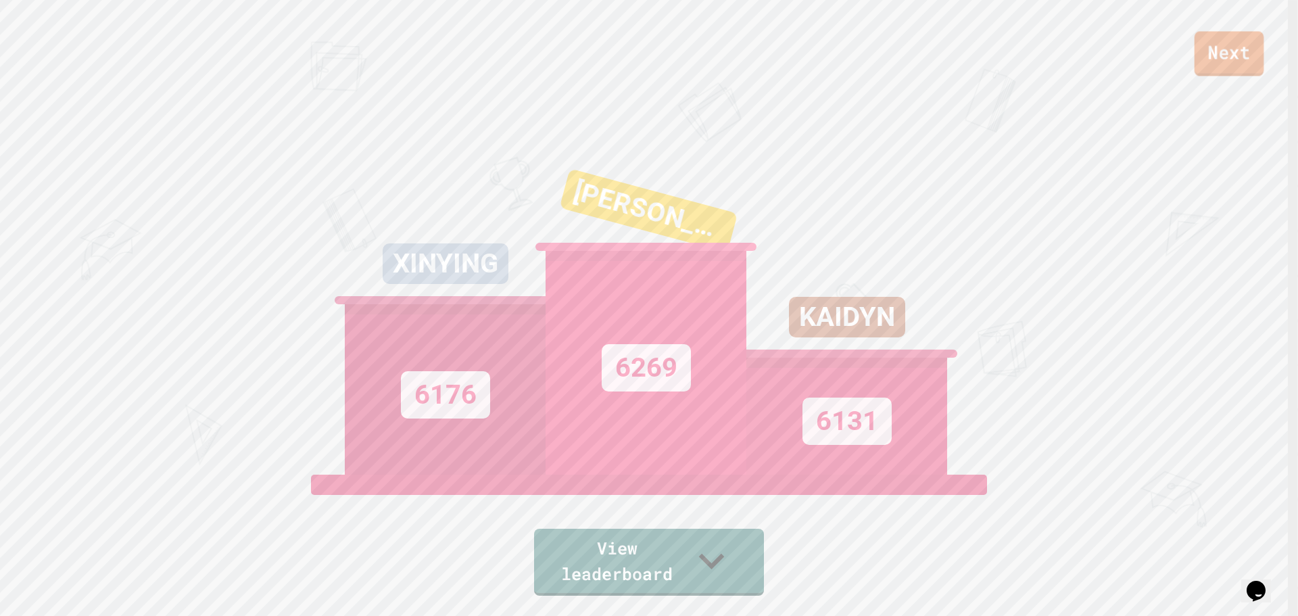
click at [1243, 62] on link "Next" at bounding box center [1230, 53] width 70 height 45
